Goal: Task Accomplishment & Management: Manage account settings

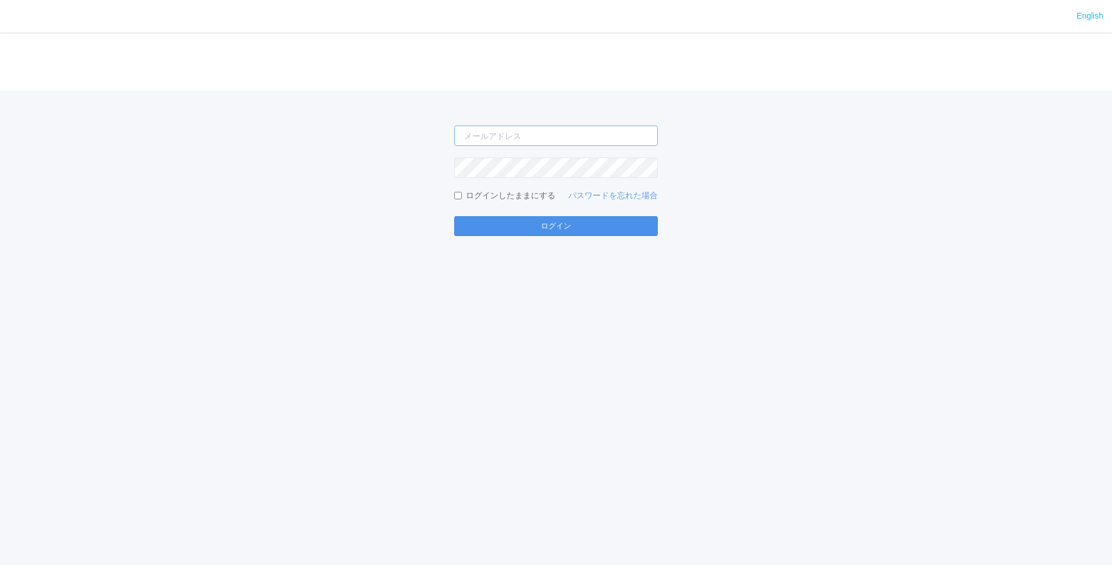
type input "[EMAIL_ADDRESS][DOMAIN_NAME]"
click at [582, 234] on button "ログイン" at bounding box center [556, 226] width 204 height 20
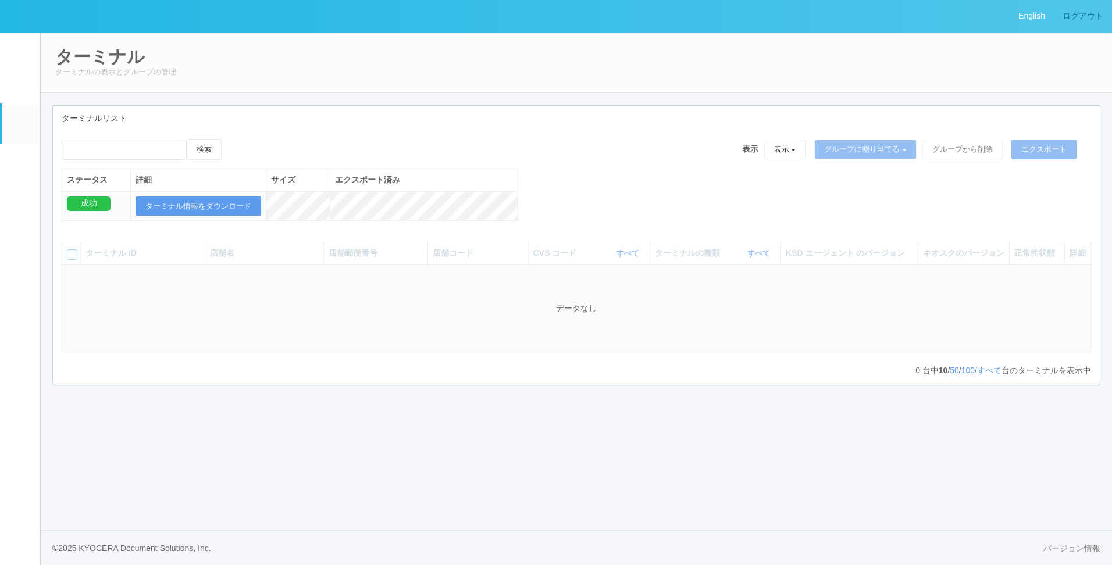
click at [1095, 19] on link "ログアウト" at bounding box center [1083, 16] width 58 height 32
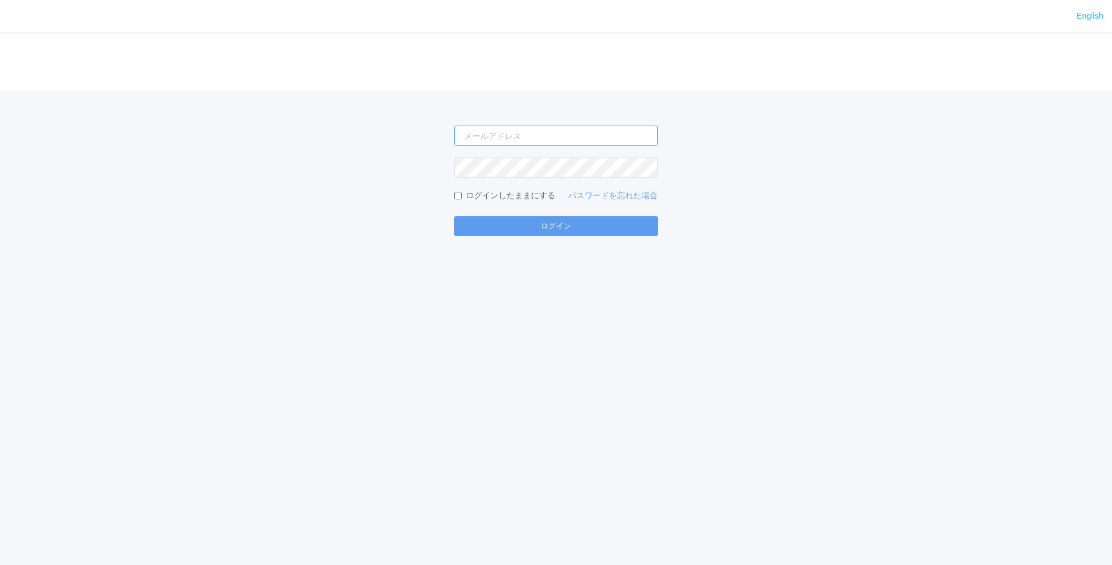
type input "shuhei.otsuki@dj.kyocera.com"
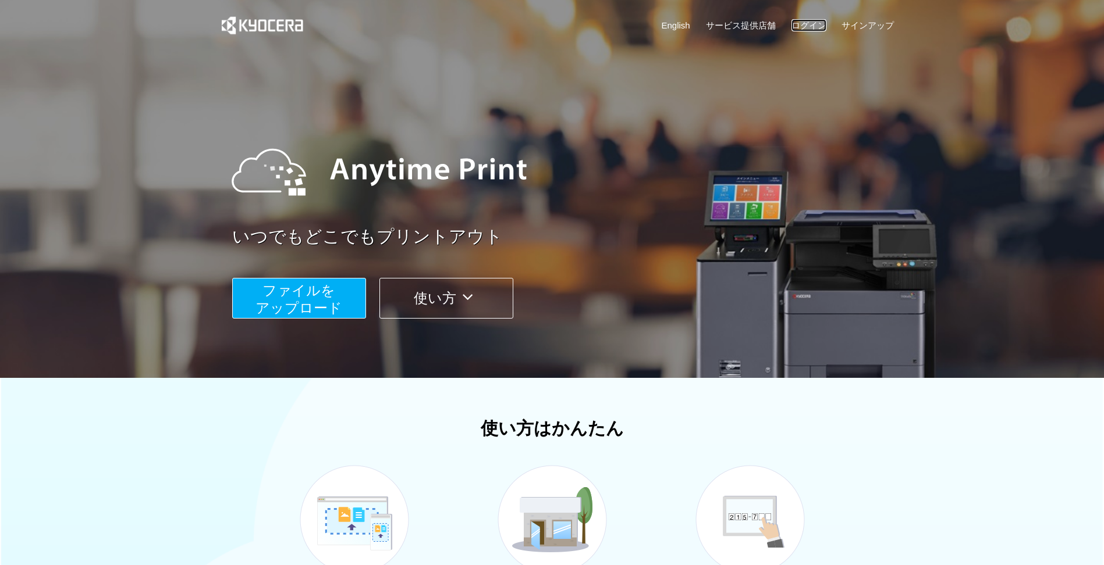
click at [805, 24] on link "ログイン" at bounding box center [808, 25] width 35 height 12
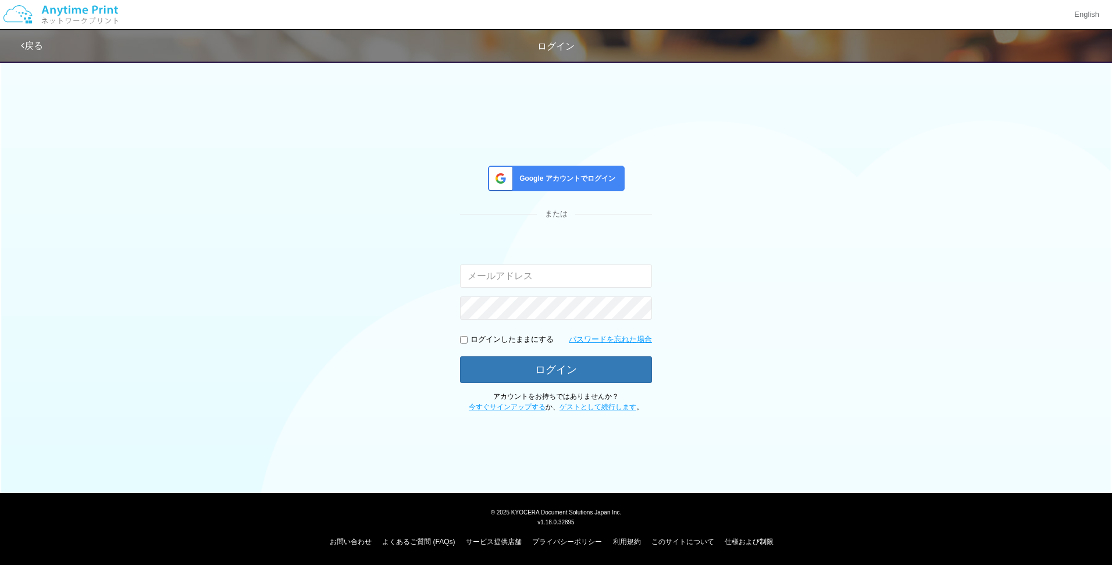
type input "[EMAIL_ADDRESS][DOMAIN_NAME]"
click at [543, 183] on span "Google アカウントでログイン" at bounding box center [565, 179] width 101 height 10
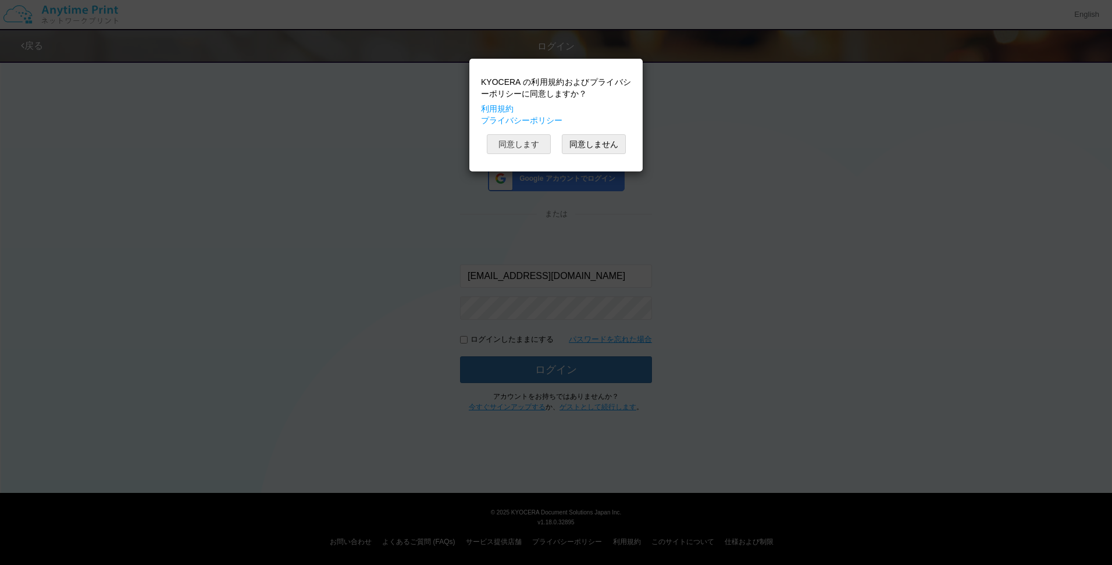
click at [511, 146] on button "同意します" at bounding box center [519, 144] width 64 height 20
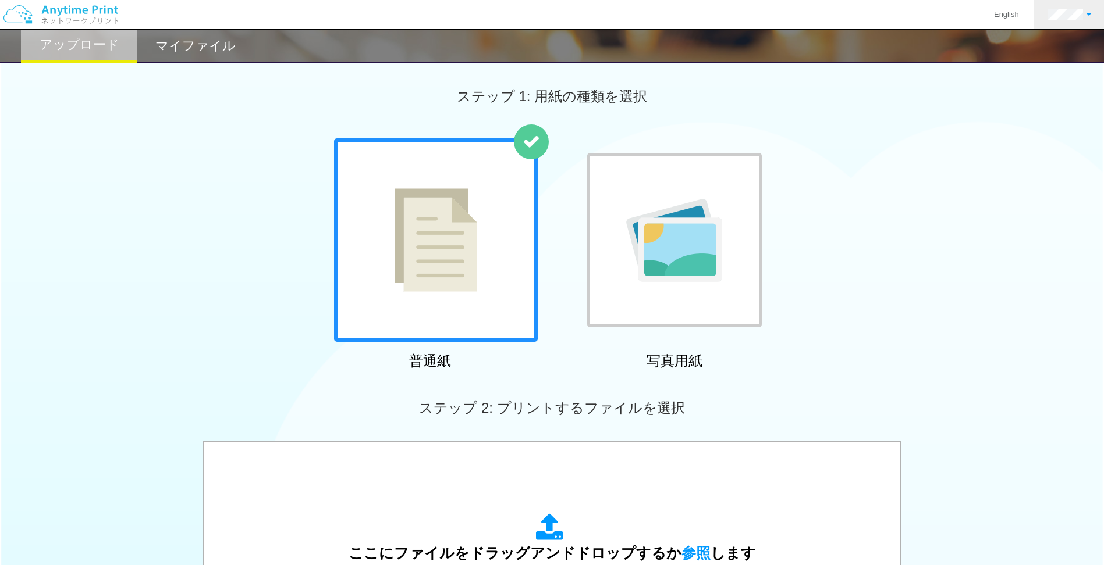
click at [1090, 24] on link at bounding box center [1069, 14] width 72 height 29
click at [1038, 78] on link "ログアウト" at bounding box center [1050, 76] width 92 height 20
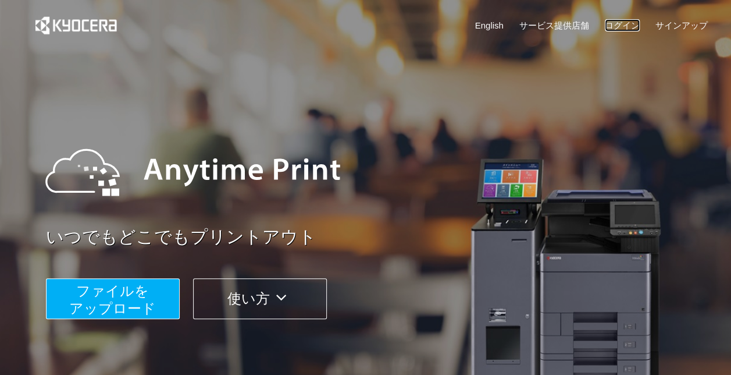
click at [622, 25] on link "ログイン" at bounding box center [622, 25] width 35 height 12
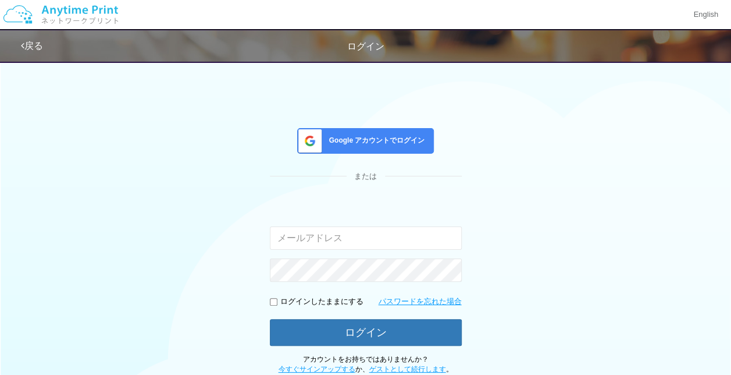
type input "shuhei.otsuki@dj.kyocera.com"
drag, startPoint x: 435, startPoint y: 232, endPoint x: -2, endPoint y: 230, distance: 437.5
click at [0, 230] on html "English 戻る ログイン Google アカウントでログイン または 入力されたメールアドレスまたはパスワードが正しくありません。 ログイン 。" at bounding box center [365, 187] width 731 height 375
type input "wild_tsukkey@yahoo.co.jp"
click at [270, 319] on button "ログイン" at bounding box center [366, 332] width 192 height 27
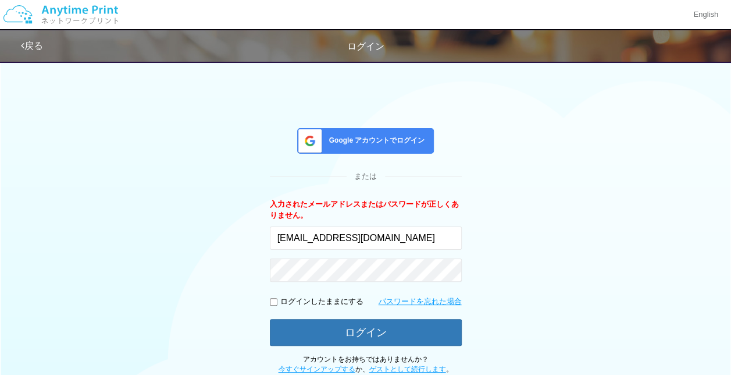
click at [636, 221] on div "Google アカウントでログイン または 入力されたメールアドレスまたはパスワードが正しくありません。 wild_tsukkey@yahoo.co.jp ロ…" at bounding box center [366, 214] width 698 height 319
click at [270, 319] on button "ログイン" at bounding box center [366, 332] width 192 height 27
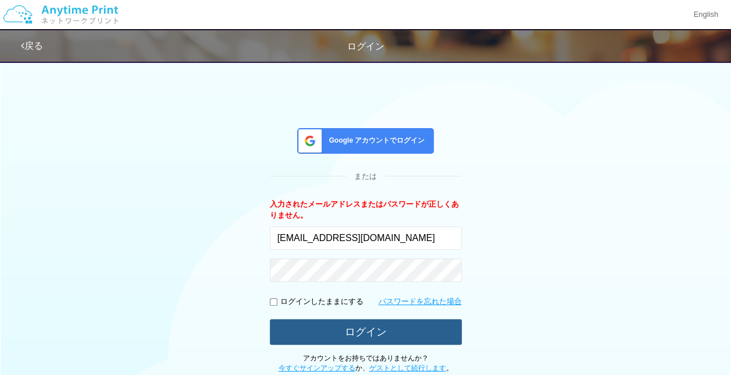
click at [334, 326] on button "ログイン" at bounding box center [366, 332] width 192 height 26
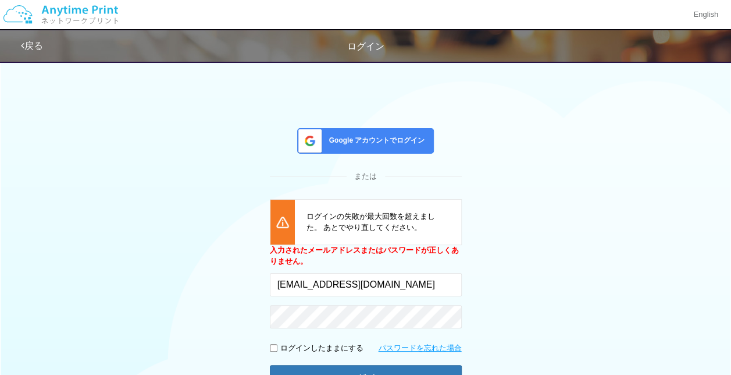
click at [510, 261] on div "Google アカウントでログイン または ログインの失敗が最大回数を超えました。 あとでやり直してください。 入力されたメールアドレスまたはパスワードが正し…" at bounding box center [366, 237] width 698 height 365
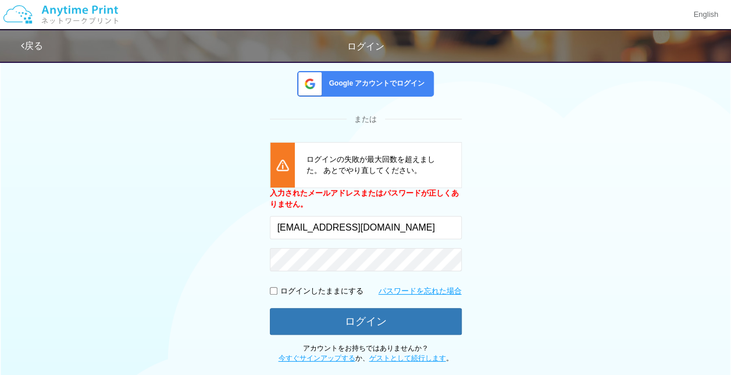
scroll to position [47, 0]
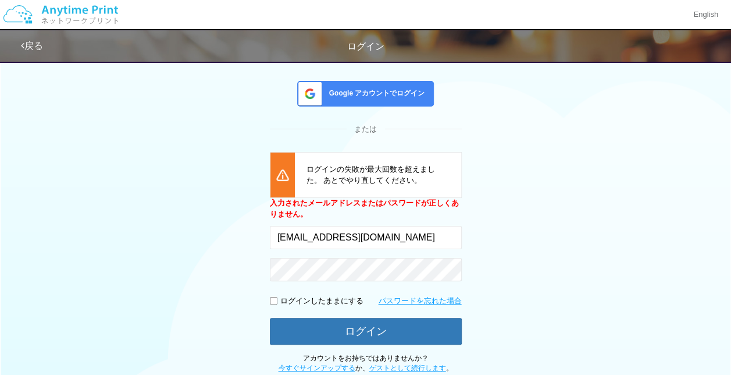
click at [376, 92] on span "Google アカウントでログイン" at bounding box center [375, 93] width 101 height 10
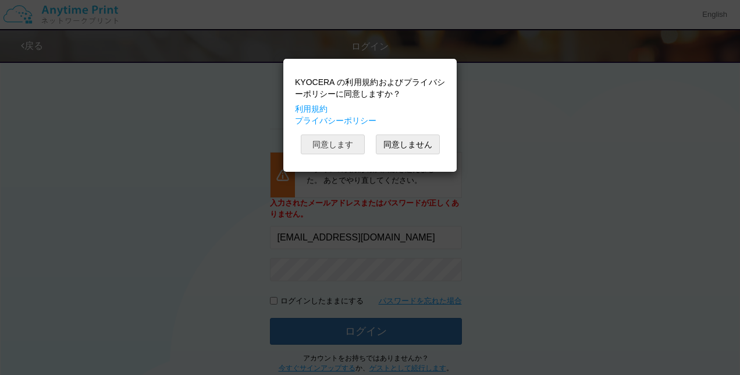
click at [322, 136] on button "同意します" at bounding box center [333, 144] width 64 height 20
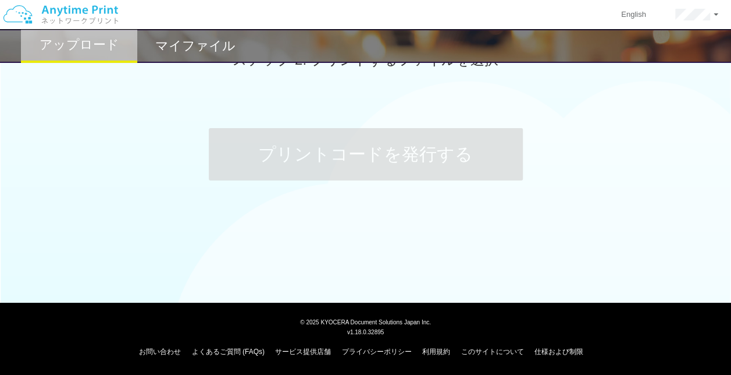
scroll to position [47, 0]
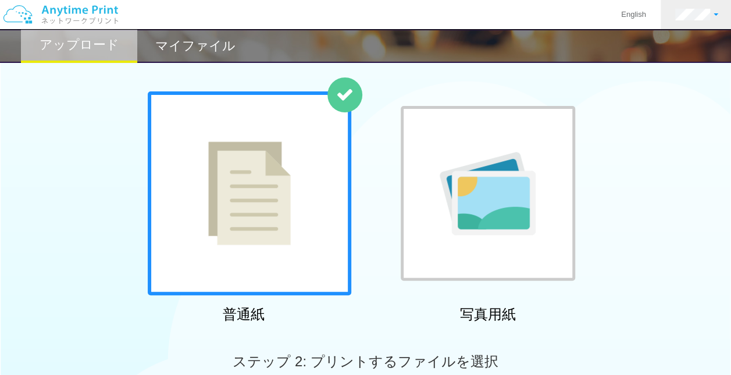
click at [691, 6] on link at bounding box center [697, 14] width 72 height 29
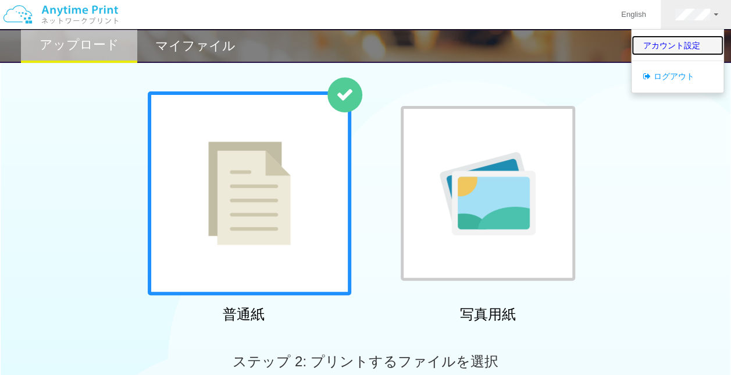
click at [691, 48] on link "アカウント設定" at bounding box center [678, 45] width 92 height 20
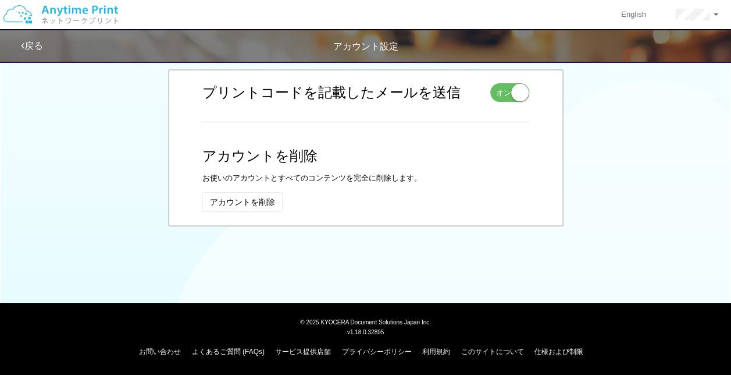
click at [691, 48] on div "アカウント設定" at bounding box center [365, 46] width 731 height 13
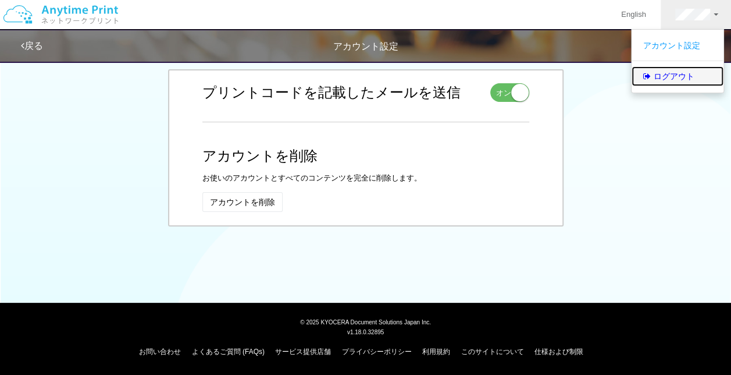
click at [652, 74] on link "ログアウト" at bounding box center [678, 76] width 92 height 20
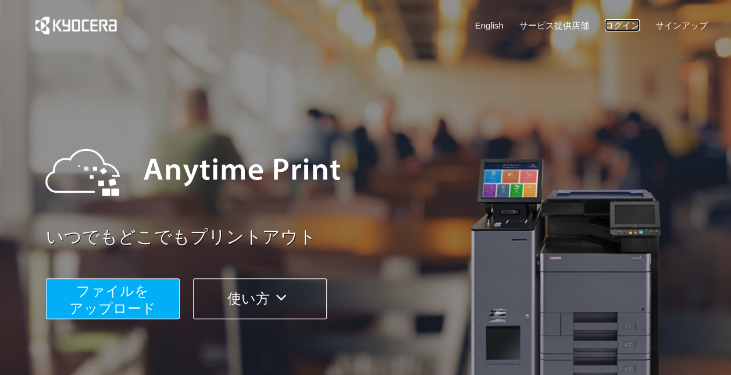
click at [610, 26] on link "ログイン" at bounding box center [622, 25] width 35 height 12
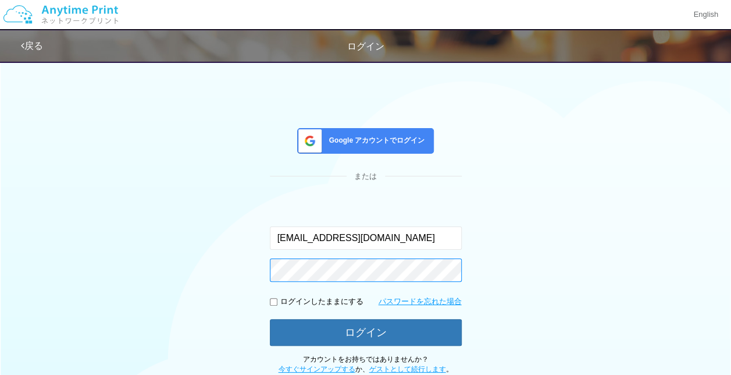
click at [183, 271] on div "Google アカウントでログイン または 入力されたメールアドレスまたはパスワードが正しくありません。 wild_tsukkey@yahoo.co.jp ロ…" at bounding box center [366, 214] width 698 height 319
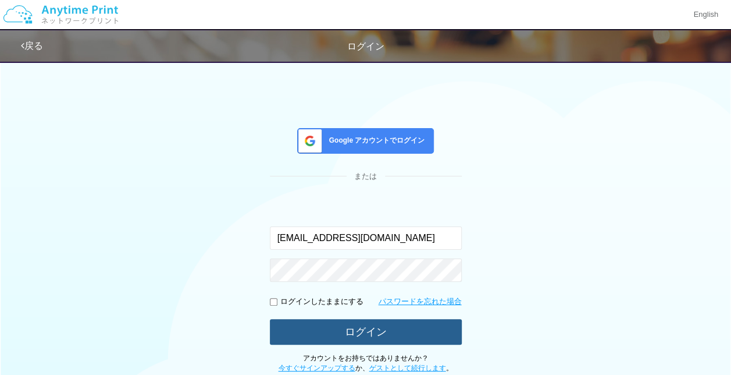
click at [350, 334] on button "ログイン" at bounding box center [366, 332] width 192 height 26
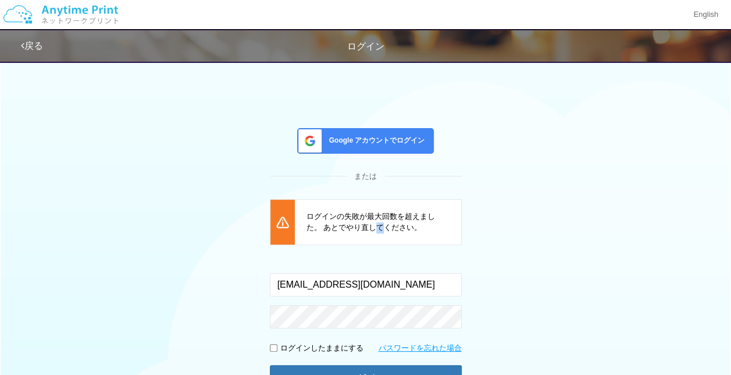
drag, startPoint x: 323, startPoint y: 214, endPoint x: 315, endPoint y: 205, distance: 12.4
click at [315, 205] on div "ログインの失敗が最大回数を超えました。 あとでやり直してください。" at bounding box center [378, 222] width 166 height 45
drag, startPoint x: 411, startPoint y: 278, endPoint x: 257, endPoint y: 273, distance: 153.7
click at [257, 273] on div "Google アカウントでログイン または ログインの失敗が最大回数を超えました。 あとでやり直してください。 入力されたメールアドレスまたはパスワードが正し…" at bounding box center [366, 237] width 698 height 365
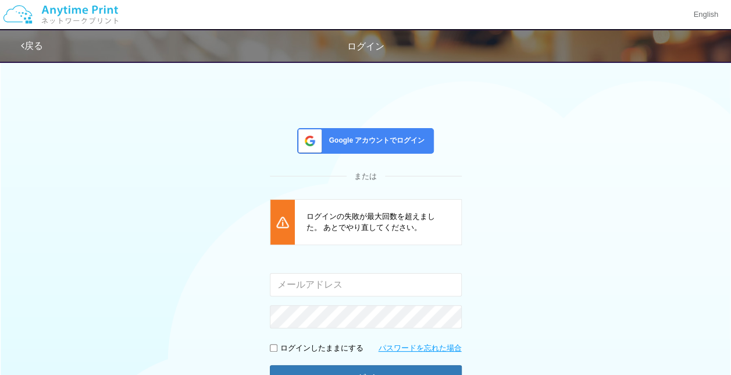
drag, startPoint x: 195, startPoint y: 228, endPoint x: 214, endPoint y: 210, distance: 25.5
click at [198, 221] on div "Google アカウントでログイン または ログインの失敗が最大回数を超えました。 あとでやり直してください。 入力されたメールアドレスまたはパスワードが正し…" at bounding box center [366, 237] width 698 height 365
click at [338, 124] on div "Google アカウントでログイン または ログインの失敗が最大回数を超えました。 あとでやり直してください。 入力されたメールアドレスまたはパスワードが正し…" at bounding box center [366, 237] width 698 height 365
click at [337, 133] on div "Google アカウントでログイン" at bounding box center [365, 141] width 137 height 26
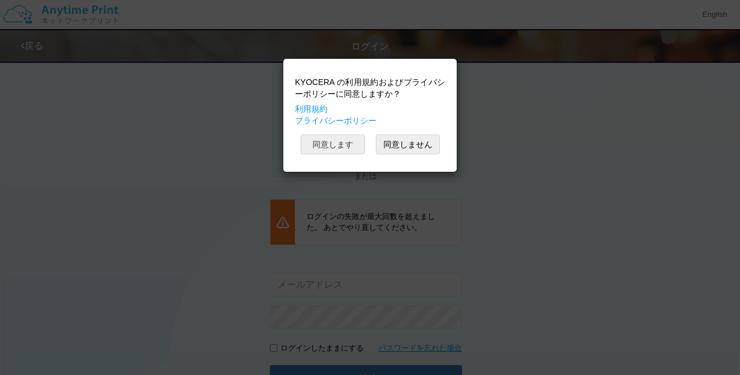
click at [331, 148] on button "同意します" at bounding box center [333, 144] width 64 height 20
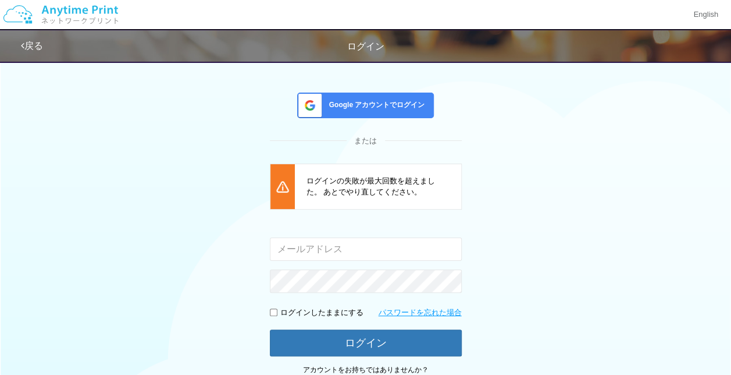
scroll to position [36, 0]
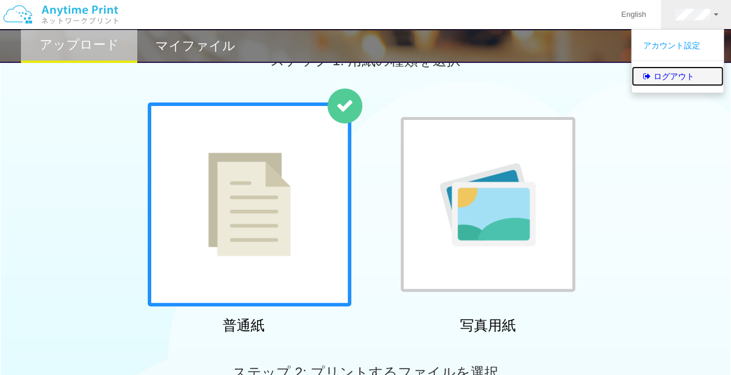
click at [677, 74] on link "ログアウト" at bounding box center [678, 76] width 92 height 20
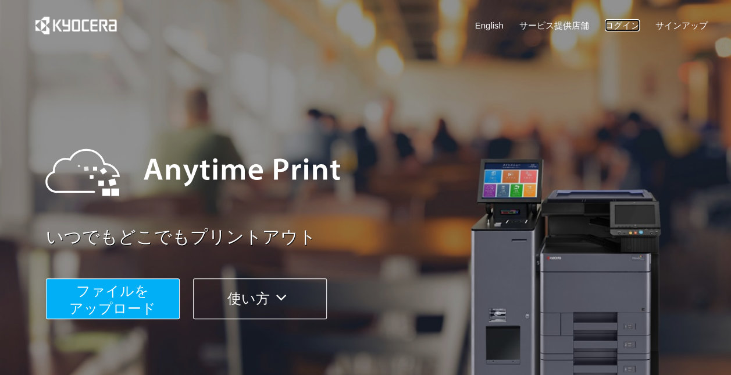
click at [634, 19] on link "ログイン" at bounding box center [622, 25] width 35 height 12
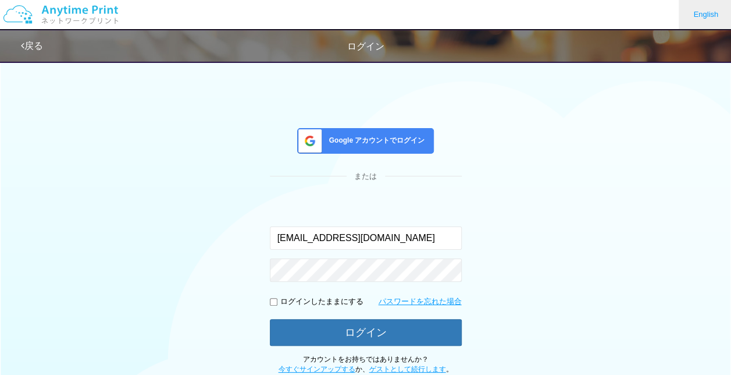
click at [699, 13] on link "English" at bounding box center [706, 14] width 54 height 29
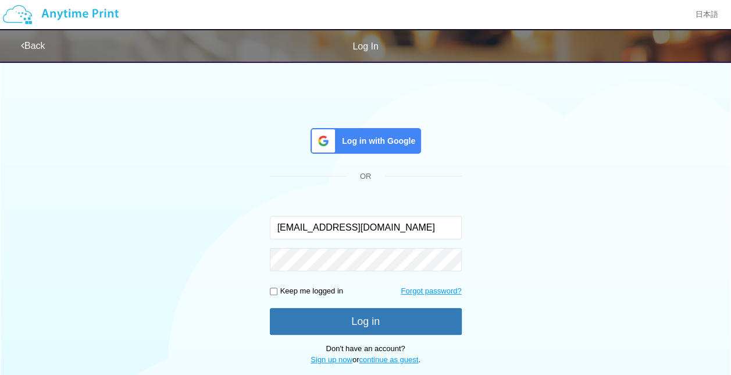
click at [460, 116] on div "Log in with Google OR The email or password entered is incorrect. wild_tsukkey@…" at bounding box center [366, 210] width 698 height 311
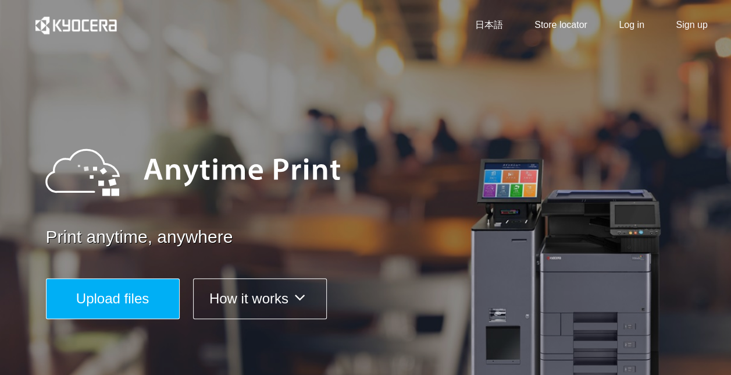
click at [683, 14] on div "日本語 Store locator Log in Sign up" at bounding box center [366, 28] width 684 height 56
click at [484, 30] on div "日本語 Store locator Log in Sign up" at bounding box center [366, 28] width 684 height 56
click at [489, 28] on link "日本語" at bounding box center [489, 25] width 28 height 13
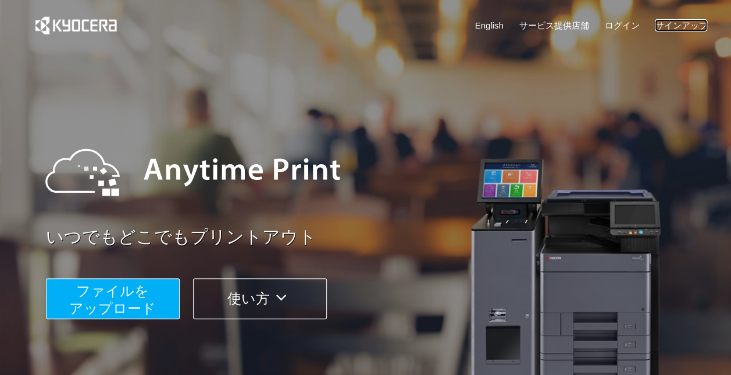
click at [684, 22] on link "サインアップ" at bounding box center [681, 25] width 52 height 12
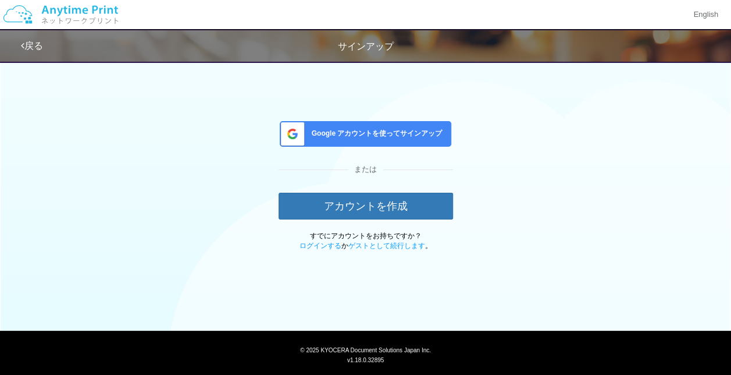
click at [410, 128] on div "Google アカウントを使ってサインアップ" at bounding box center [366, 134] width 172 height 26
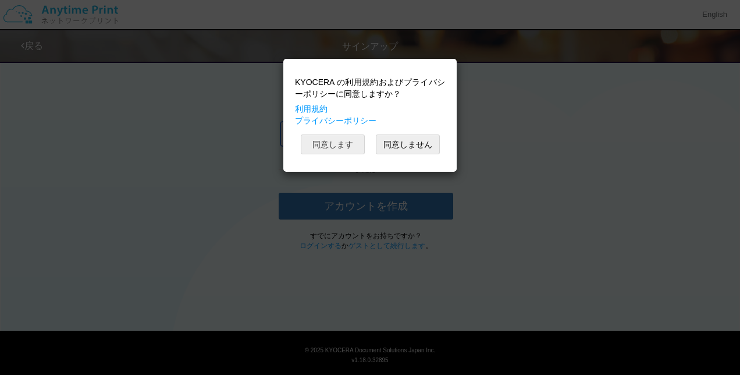
click at [322, 150] on button "同意します" at bounding box center [333, 144] width 64 height 20
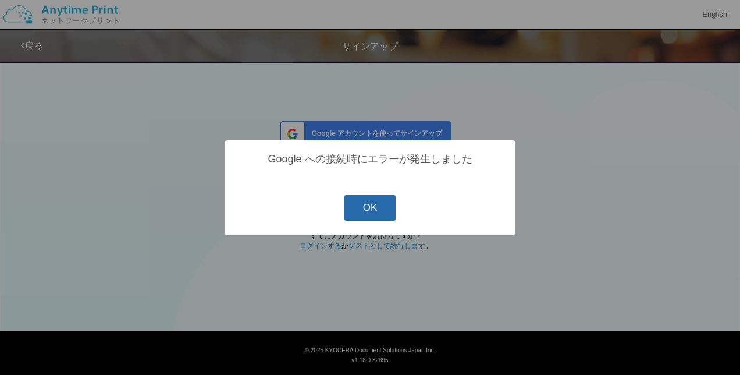
click at [363, 212] on button "OK" at bounding box center [370, 208] width 52 height 26
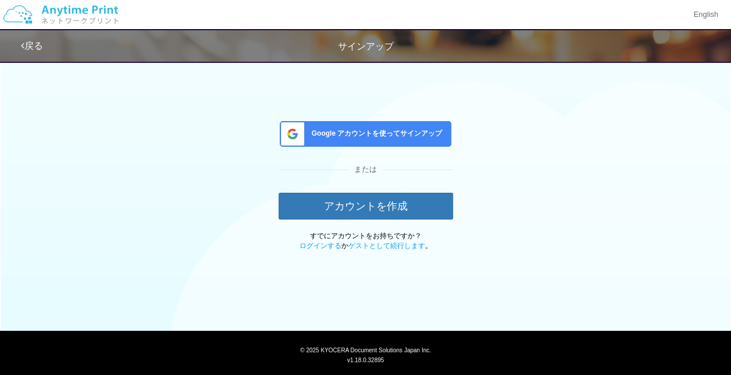
drag, startPoint x: 373, startPoint y: 55, endPoint x: 311, endPoint y: 54, distance: 62.3
click at [322, 47] on div "戻る サインアップ" at bounding box center [370, 45] width 698 height 31
click at [40, 41] on link "戻る" at bounding box center [32, 46] width 22 height 10
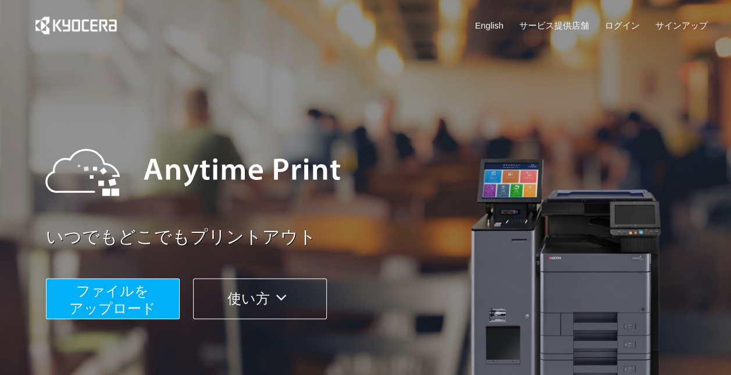
click at [683, 17] on div "English サービス提供店舗 ログイン サインアップ" at bounding box center [366, 28] width 684 height 56
click at [678, 26] on link "サインアップ" at bounding box center [681, 25] width 52 height 12
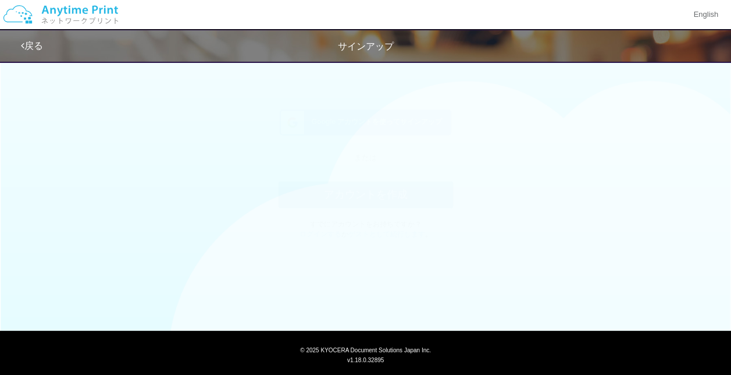
click at [371, 136] on span "Google アカウントを使ってサインアップ" at bounding box center [375, 134] width 136 height 10
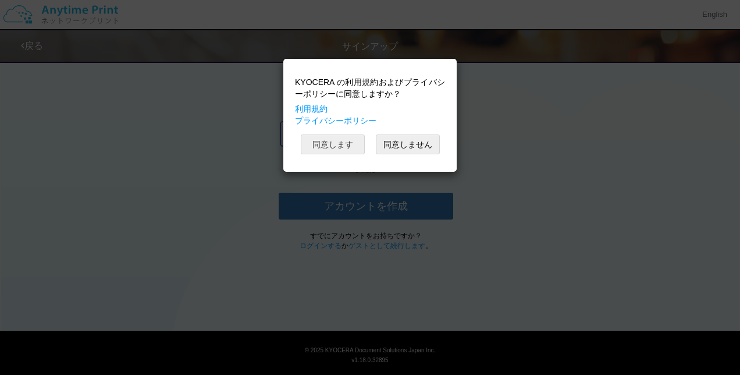
click at [315, 149] on button "同意します" at bounding box center [333, 144] width 64 height 20
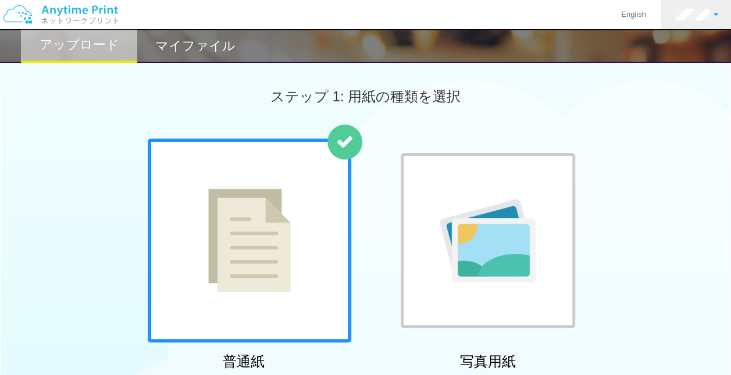
click at [694, 21] on link at bounding box center [697, 14] width 72 height 29
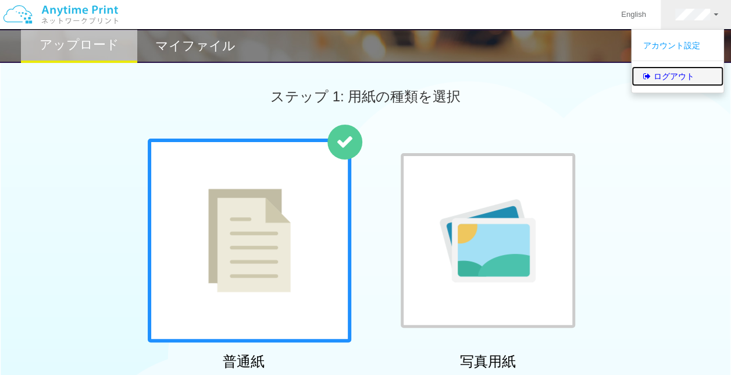
click at [673, 71] on link "ログアウト" at bounding box center [678, 76] width 92 height 20
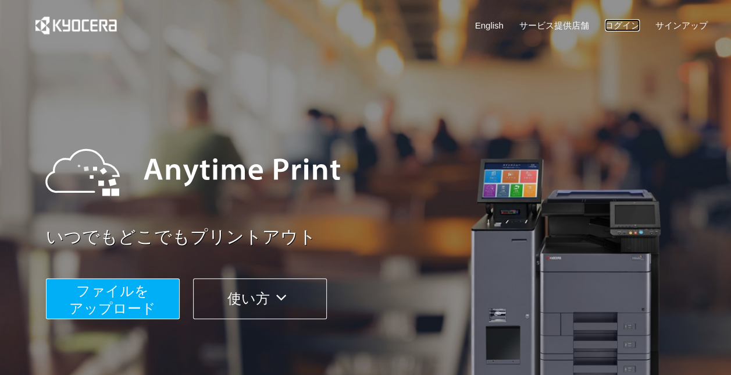
click at [621, 25] on link "ログイン" at bounding box center [622, 25] width 35 height 12
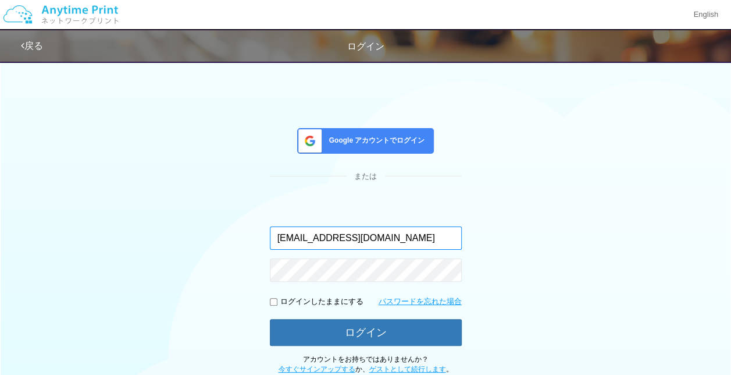
click at [439, 232] on input "wild_tsukkey@yahoo.co.jp" at bounding box center [366, 237] width 192 height 23
type input "[PERSON_NAME][EMAIL_ADDRESS][DOMAIN_NAME]"
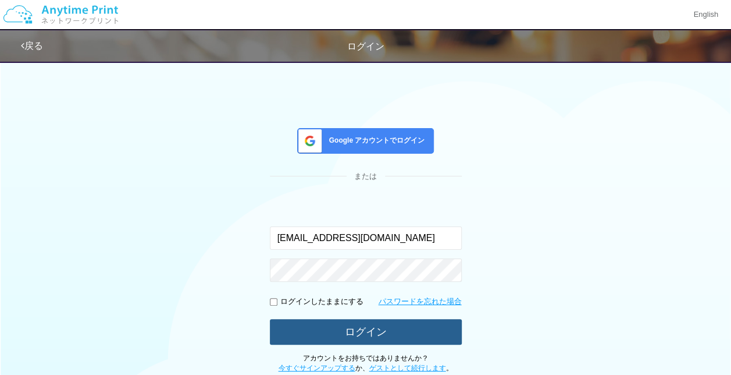
click at [353, 329] on button "ログイン" at bounding box center [366, 332] width 192 height 26
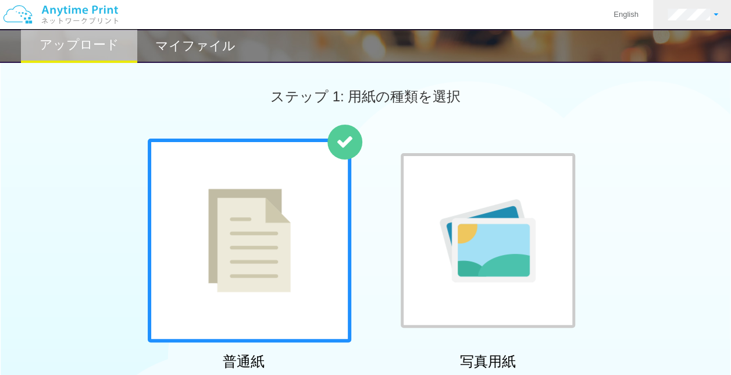
click at [707, 3] on link at bounding box center [693, 14] width 80 height 29
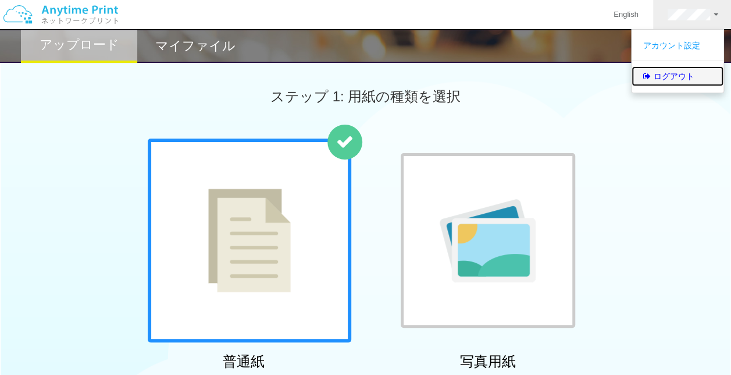
click at [642, 67] on link "ログアウト" at bounding box center [678, 76] width 92 height 20
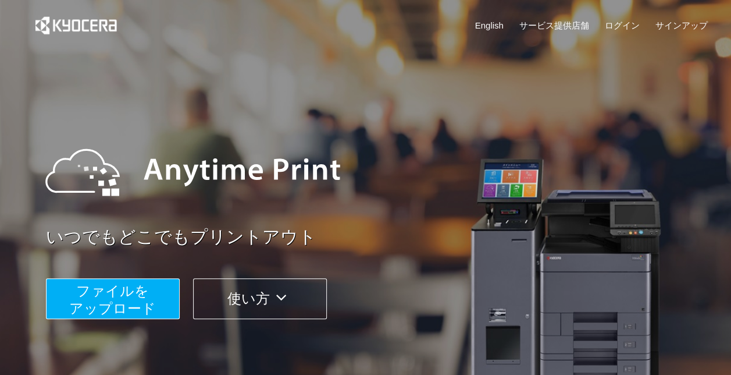
click at [318, 130] on img at bounding box center [193, 172] width 318 height 105
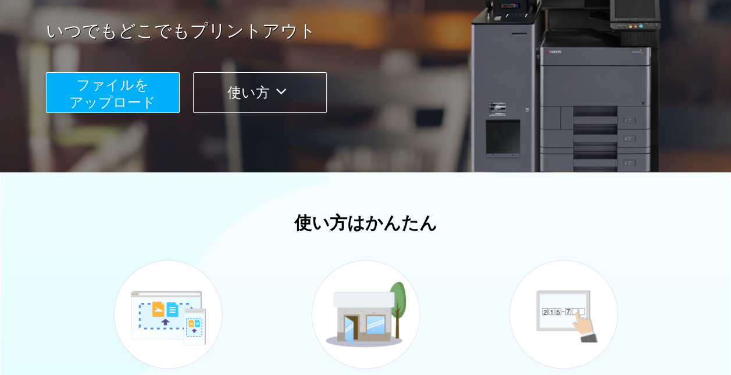
scroll to position [74, 0]
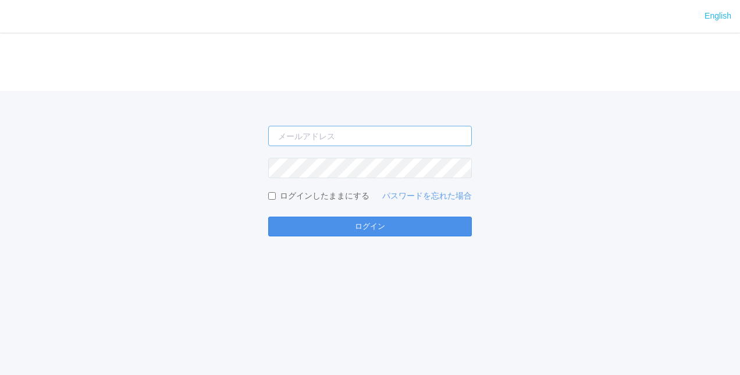
type input "[PERSON_NAME][EMAIL_ADDRESS][DOMAIN_NAME]"
click at [347, 232] on button "ログイン" at bounding box center [370, 226] width 204 height 20
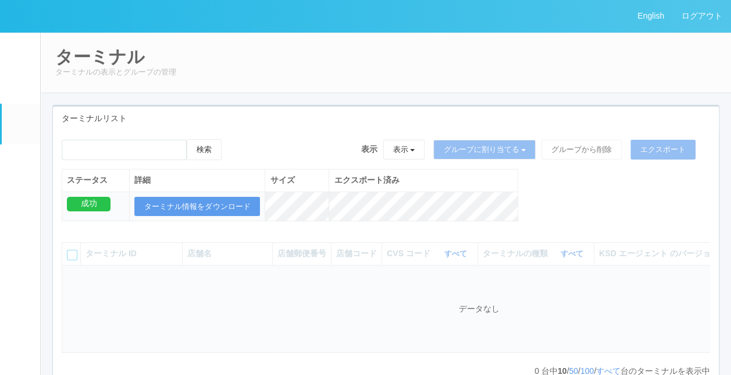
click at [20, 88] on em at bounding box center [20, 88] width 0 height 0
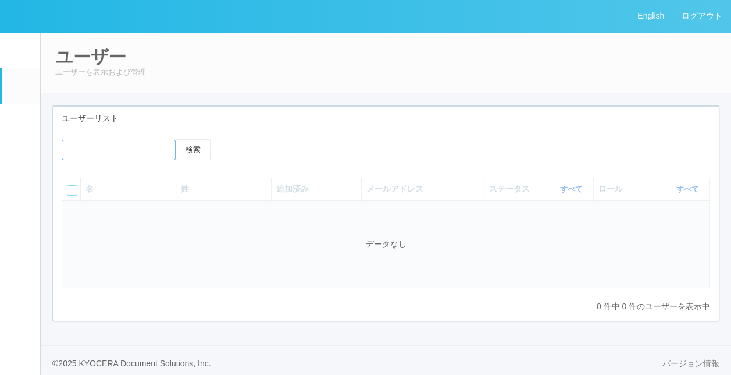
click at [114, 154] on input "emailSearch" at bounding box center [119, 150] width 114 height 20
type input "wild_"
click at [176, 139] on button "検索" at bounding box center [193, 149] width 35 height 21
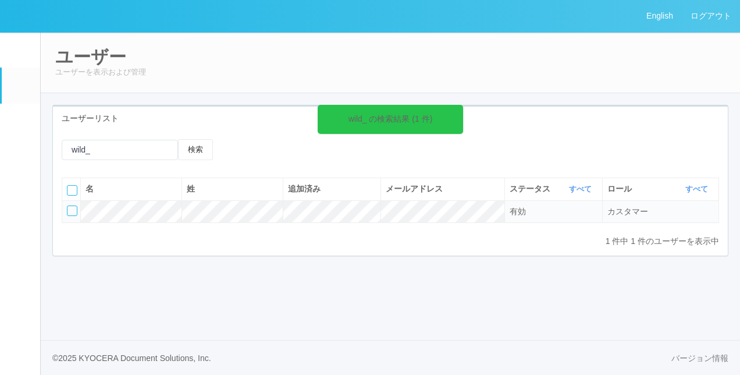
click at [482, 235] on div "1 件中 1 件のユーザーを表示中 « ‹ 1 › »" at bounding box center [390, 241] width 657 height 12
click at [485, 206] on tr "有効 カスタマー" at bounding box center [390, 211] width 657 height 22
drag, startPoint x: 670, startPoint y: 204, endPoint x: 621, endPoint y: 202, distance: 48.9
click at [621, 202] on td "カスタマー" at bounding box center [660, 211] width 116 height 22
drag, startPoint x: 506, startPoint y: 212, endPoint x: 429, endPoint y: 230, distance: 78.9
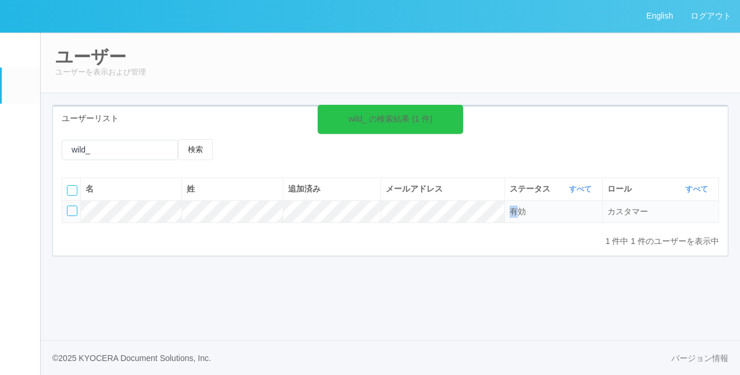
click at [429, 230] on div "名 姓 追加済み メールアドレス ステータス すべて 表示 すべて 有効 登録済み 無効 ロール すべて 表示 すべて 管理者 カスタマー サポート 有効 カ…" at bounding box center [390, 206] width 657 height 58
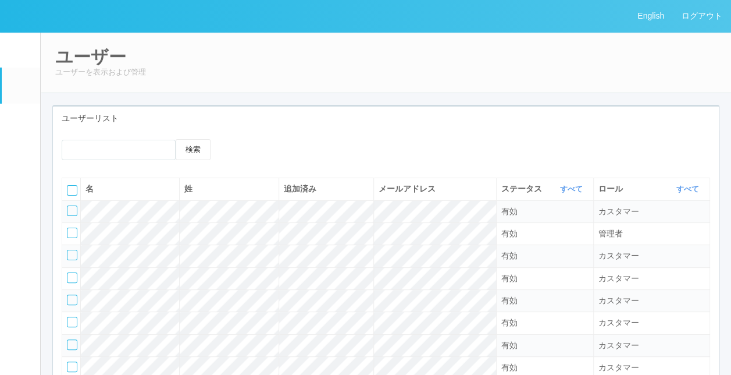
click at [454, 139] on div "検索" at bounding box center [386, 154] width 666 height 30
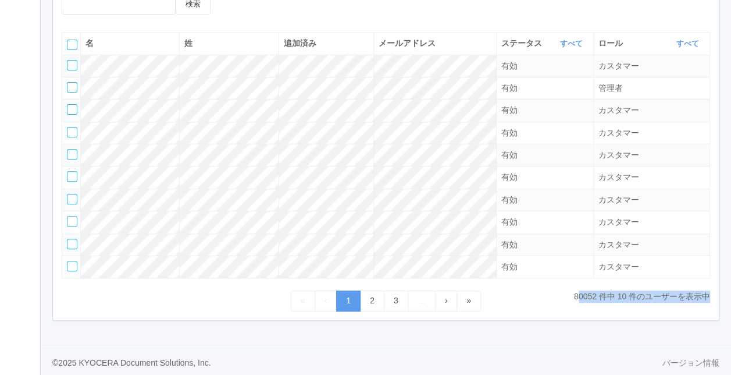
drag, startPoint x: 571, startPoint y: 298, endPoint x: 501, endPoint y: 291, distance: 70.2
click at [501, 291] on div "80052 件中 10 件のユーザーを表示中 « ‹ 1 2 3 … › »" at bounding box center [386, 300] width 649 height 20
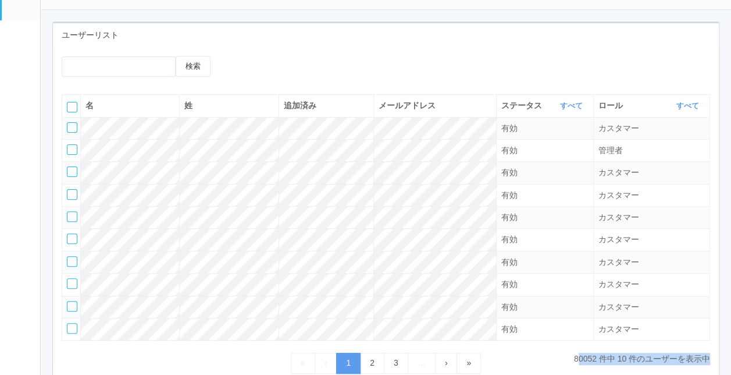
scroll to position [0, 0]
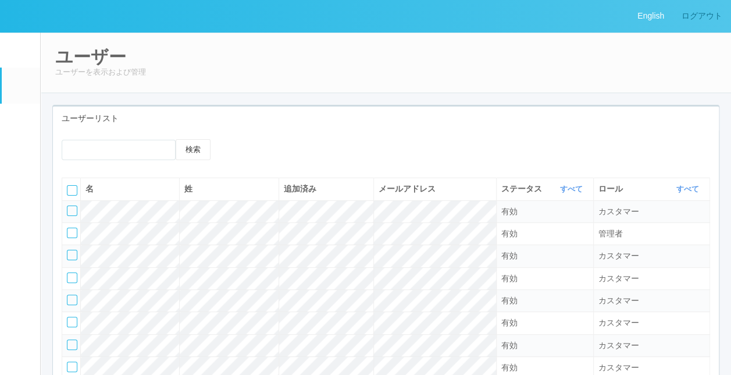
click at [680, 23] on link "ログアウト" at bounding box center [702, 16] width 58 height 32
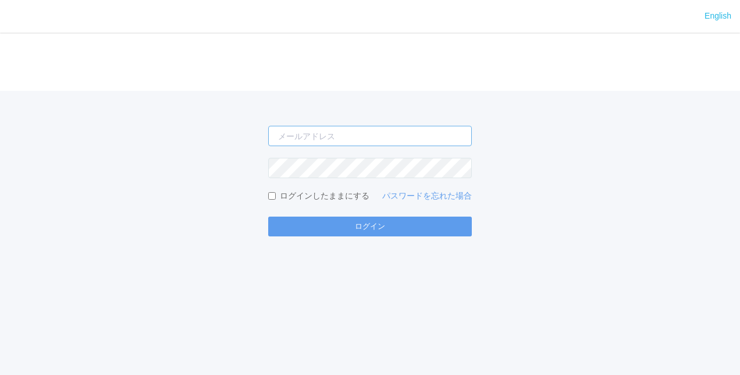
type input "[PERSON_NAME][EMAIL_ADDRESS][DOMAIN_NAME]"
click at [171, 137] on div "[PERSON_NAME][EMAIL_ADDRESS][DOMAIN_NAME] ログインしたままにする パスワードを忘れた場合 ログイン" at bounding box center [370, 163] width 740 height 145
click at [214, 239] on div "English ログイン [PERSON_NAME][EMAIL_ADDRESS][DOMAIN_NAME] ログインしたままにする パスワードを忘れた場合 …" at bounding box center [370, 187] width 740 height 375
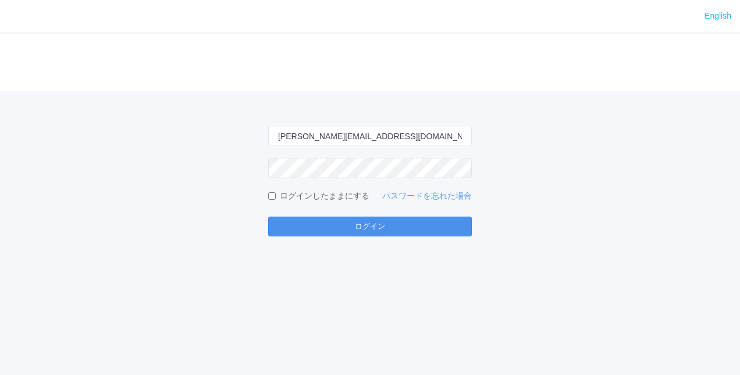
click at [365, 219] on button "ログイン" at bounding box center [370, 226] width 204 height 20
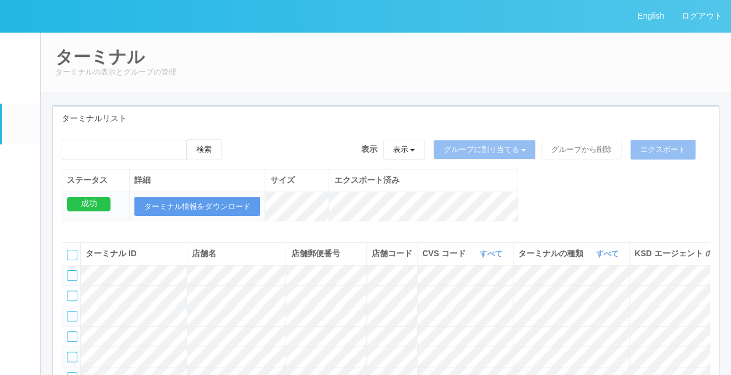
click at [380, 58] on h2 "ターミナル" at bounding box center [385, 56] width 661 height 19
